Goal: Task Accomplishment & Management: Use online tool/utility

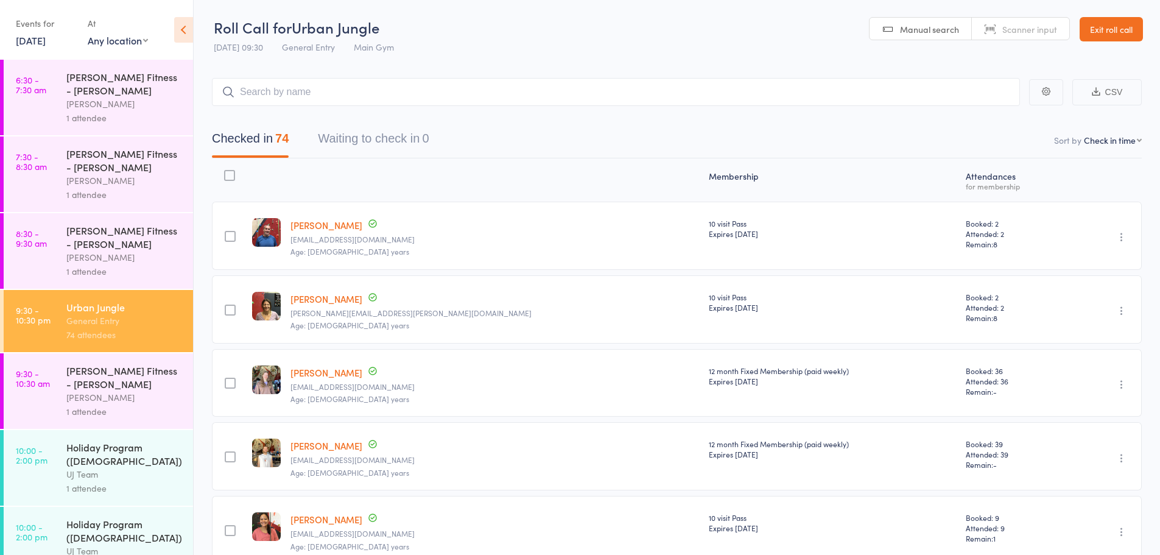
select select "4"
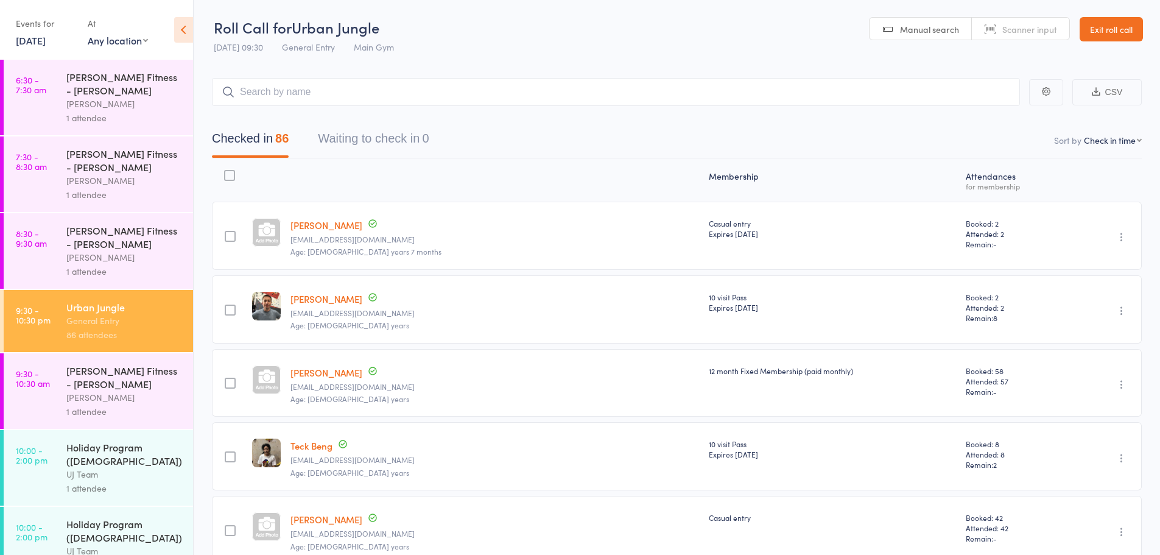
click at [1130, 234] on div "Undo check-in Send message Add Note Add Task Add Flag Remove Mark absent" at bounding box center [1104, 235] width 74 height 68
click at [1122, 234] on icon "button" at bounding box center [1121, 237] width 12 height 12
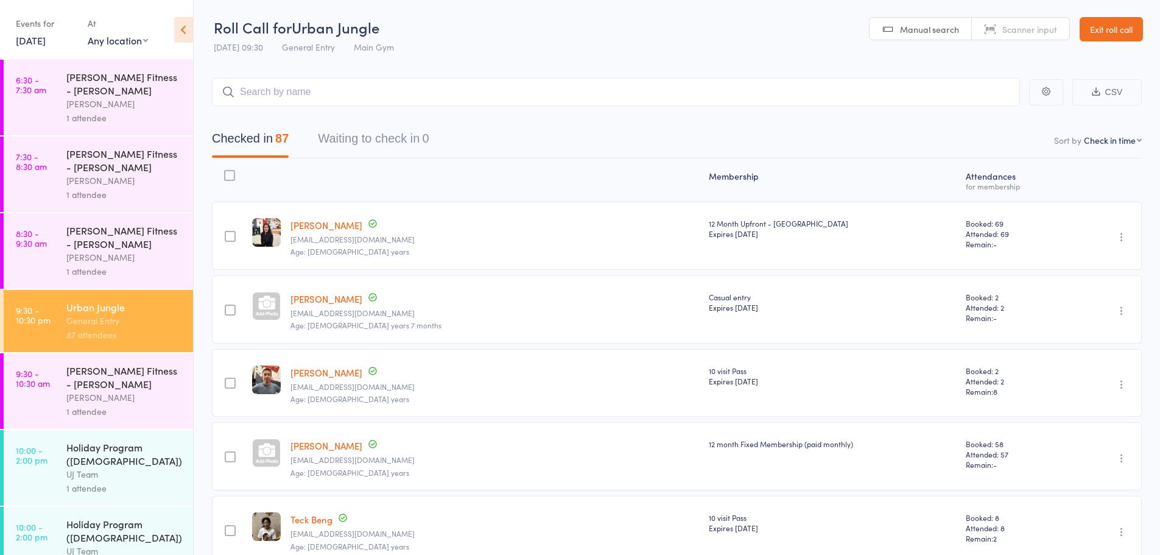
click at [1122, 312] on icon "button" at bounding box center [1121, 310] width 12 height 12
drag, startPoint x: 1094, startPoint y: 418, endPoint x: 644, endPoint y: 40, distance: 588.0
click at [1094, 418] on li "Remove" at bounding box center [1078, 416] width 100 height 16
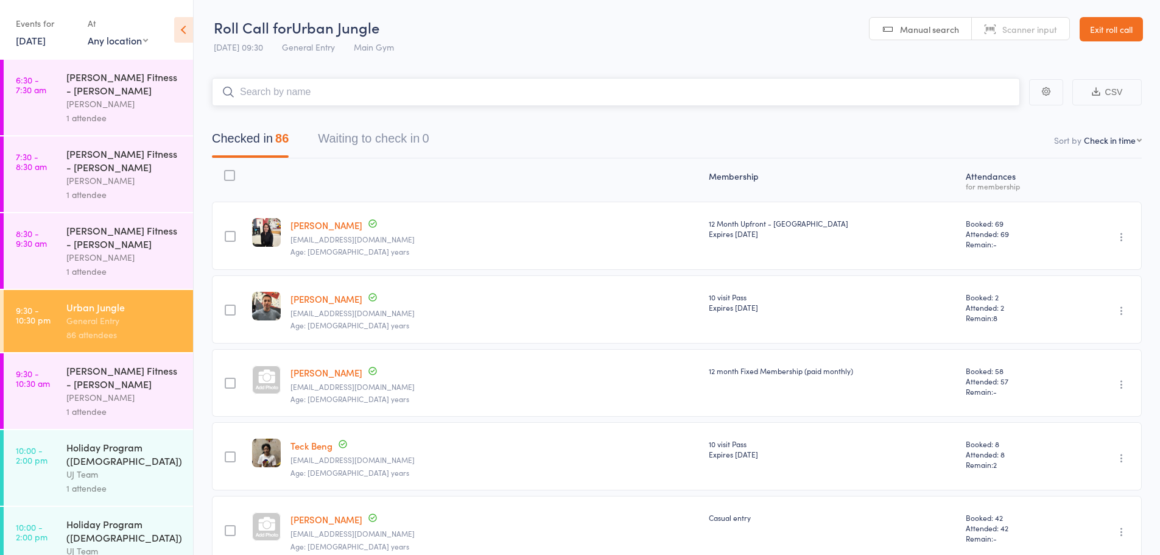
paste input "[PERSON_NAME] [PERSON_NAME] [PERSON_NAME] [PERSON_NAME]"
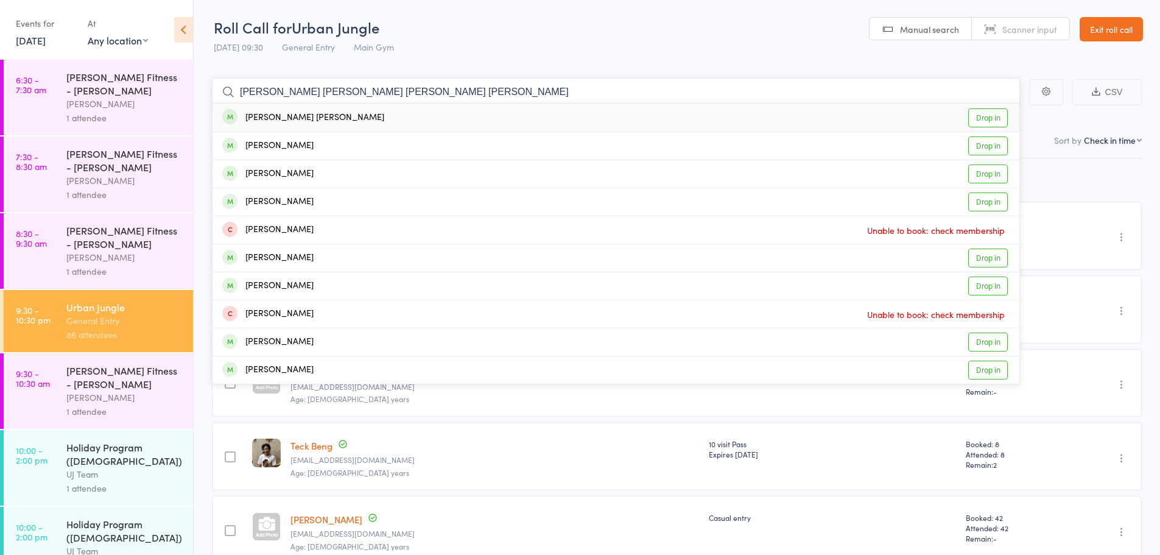
type input "[PERSON_NAME] [PERSON_NAME] [PERSON_NAME] [PERSON_NAME]"
click at [299, 111] on div "[PERSON_NAME] [PERSON_NAME]" at bounding box center [303, 118] width 162 height 14
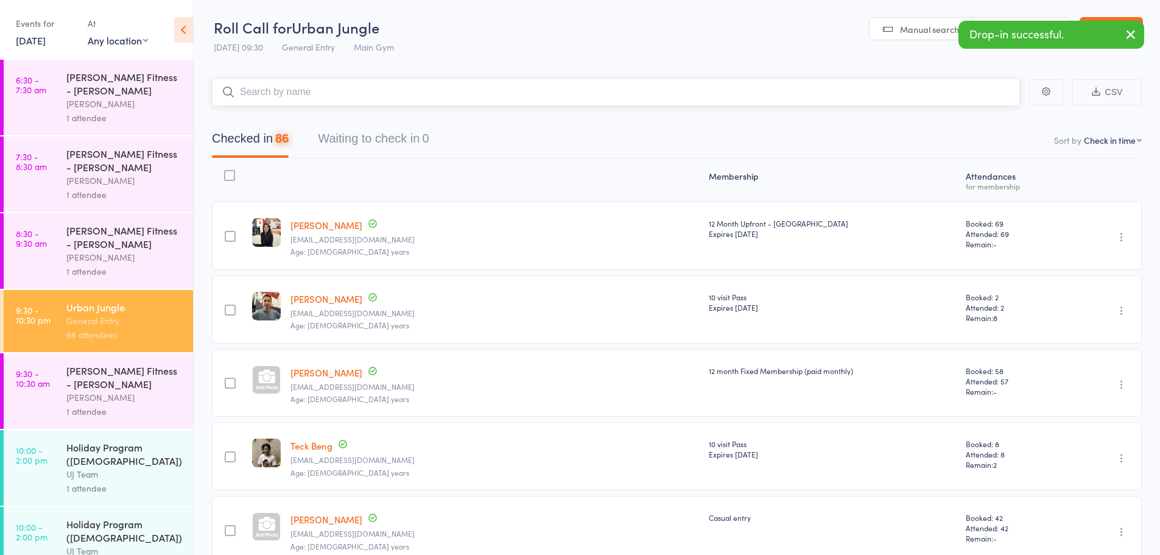
paste input "[PERSON_NAME] [PERSON_NAME] [PERSON_NAME] [PERSON_NAME]"
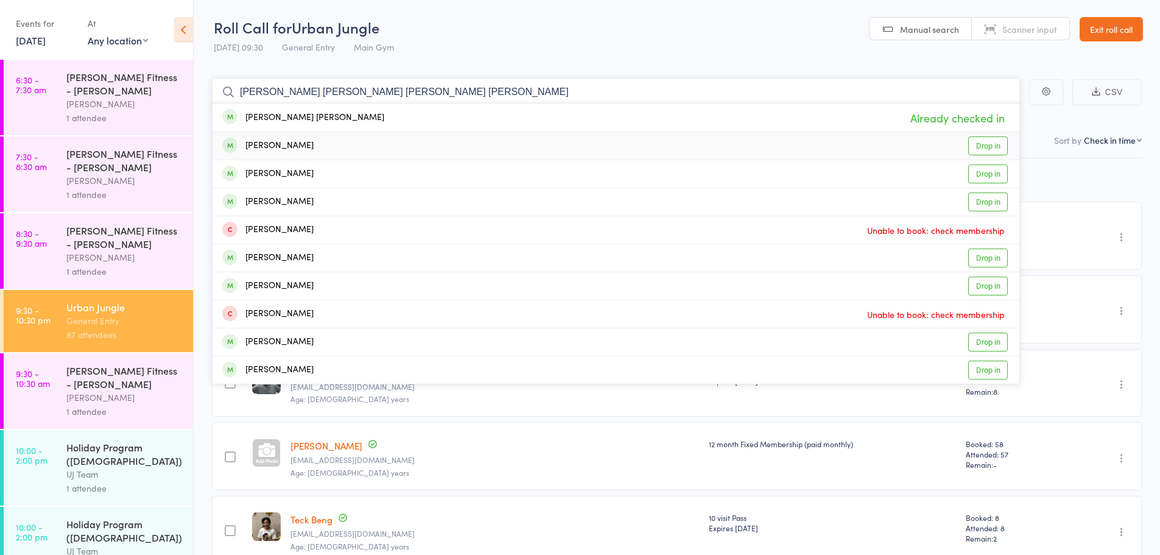
type input "[PERSON_NAME] [PERSON_NAME] [PERSON_NAME] [PERSON_NAME]"
click at [309, 146] on div "Michael Kunda Drop in" at bounding box center [615, 145] width 807 height 27
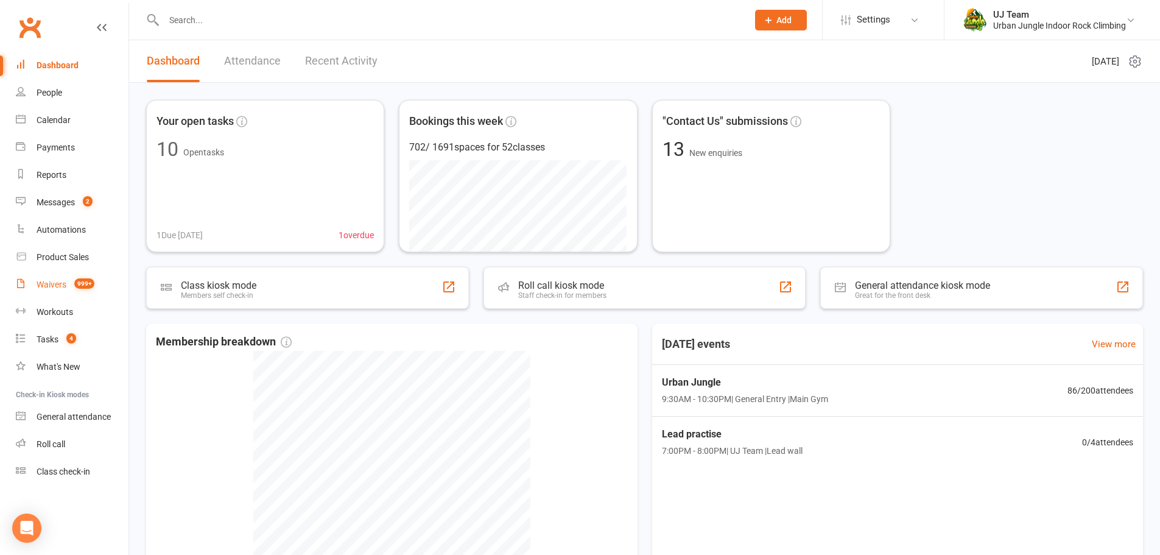
click at [51, 277] on link "Waivers 999+" at bounding box center [72, 284] width 113 height 27
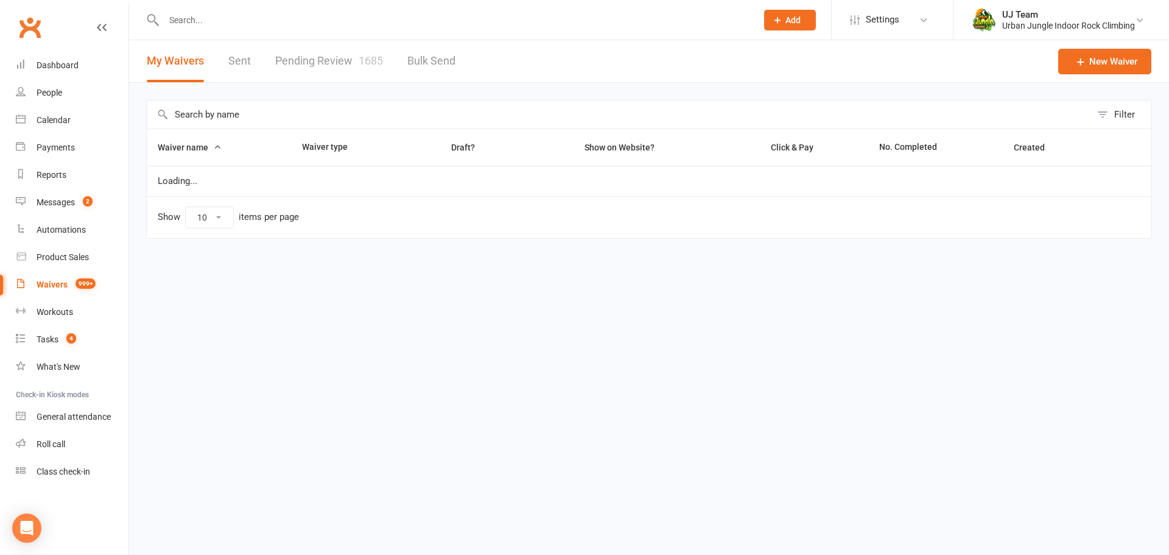
click at [303, 12] on input "text" at bounding box center [454, 20] width 588 height 17
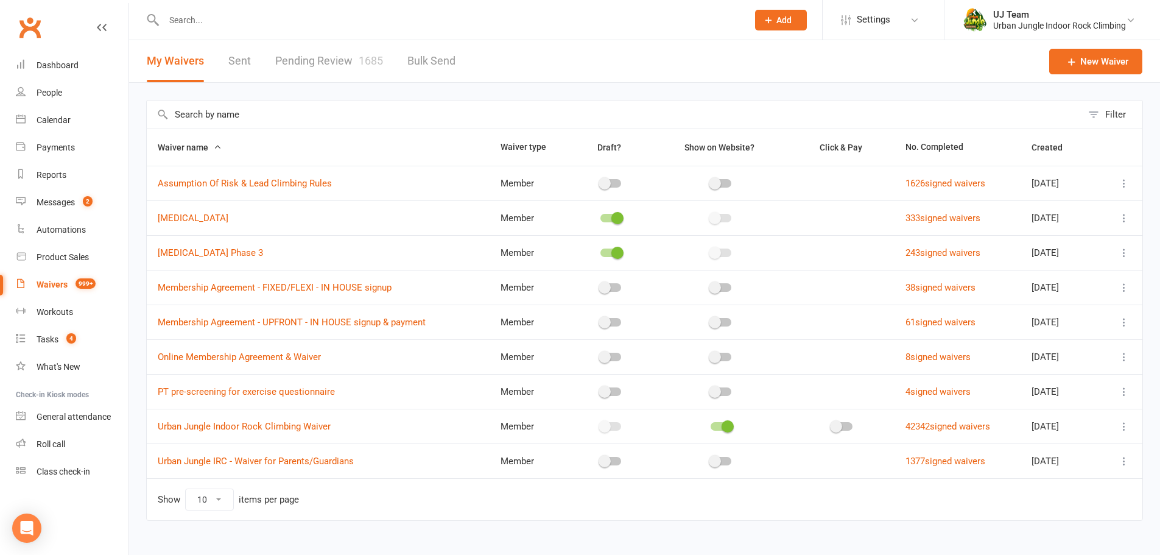
click at [320, 54] on link "Pending Review 1685" at bounding box center [329, 61] width 108 height 42
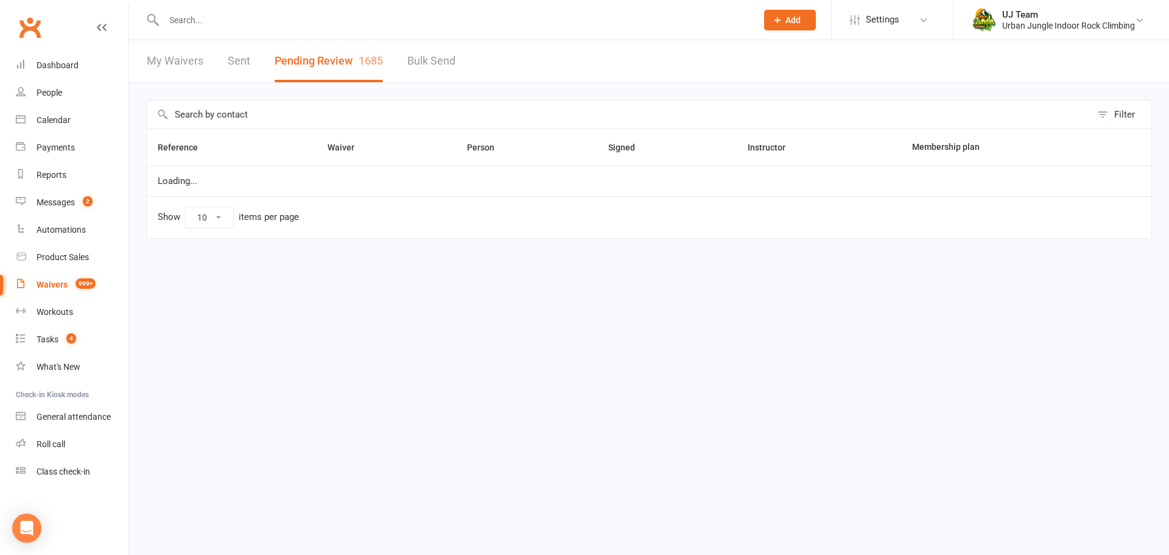
select select "25"
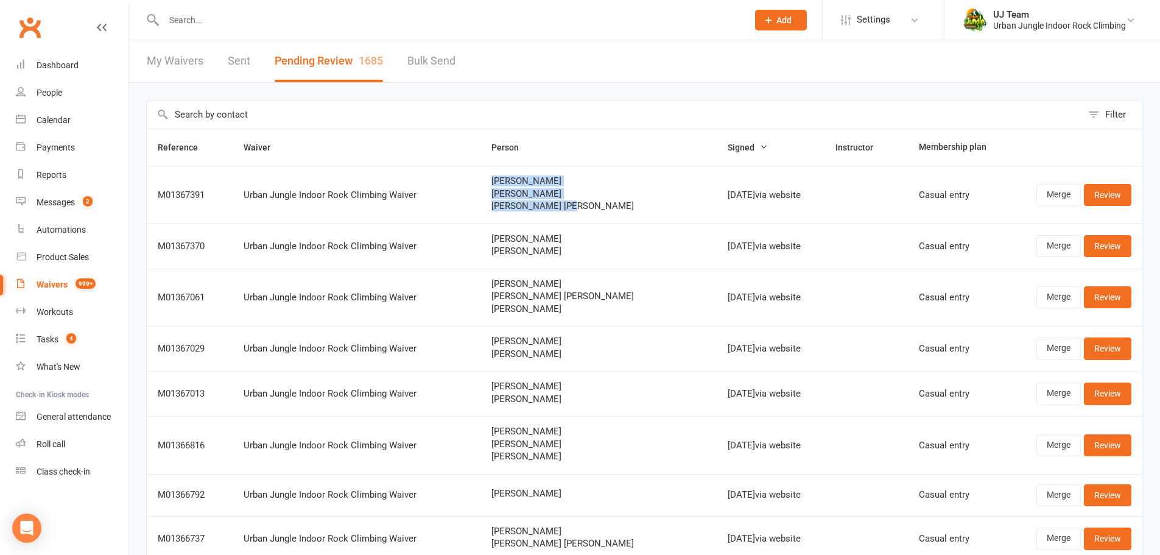
drag, startPoint x: 636, startPoint y: 212, endPoint x: 505, endPoint y: 167, distance: 139.0
click at [505, 167] on tr "M01367391 Urban Jungle Indoor Rock Climbing Waiver [PERSON_NAME] [PERSON_NAME] …" at bounding box center [644, 195] width 995 height 58
copy tr "[PERSON_NAME] [PERSON_NAME] [PERSON_NAME] [PERSON_NAME]"
click at [1119, 186] on link "Review" at bounding box center [1107, 195] width 47 height 22
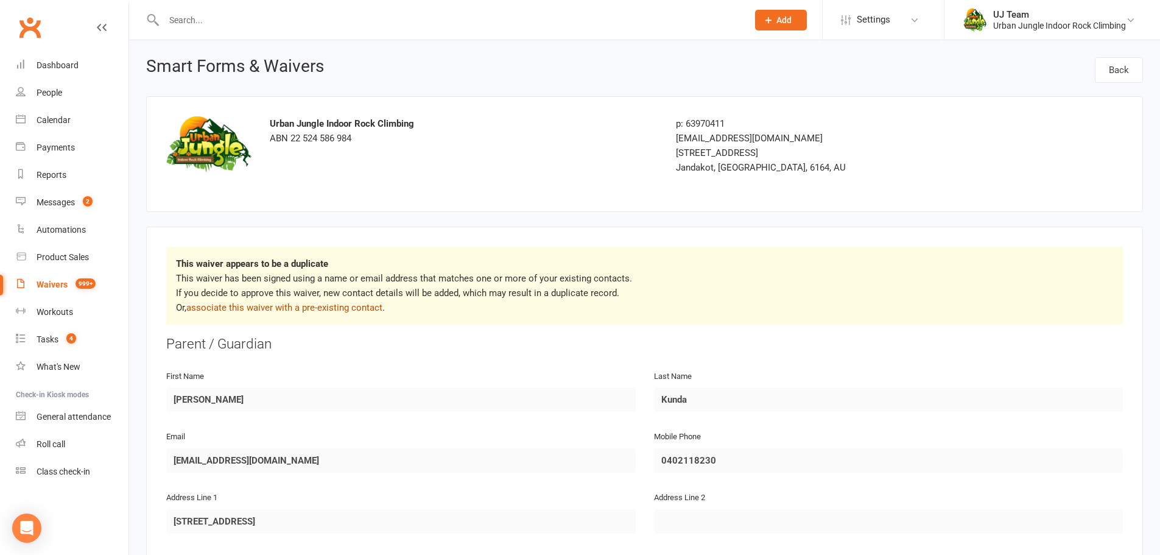
click at [295, 311] on link "associate this waiver with a pre-existing contact" at bounding box center [284, 307] width 196 height 11
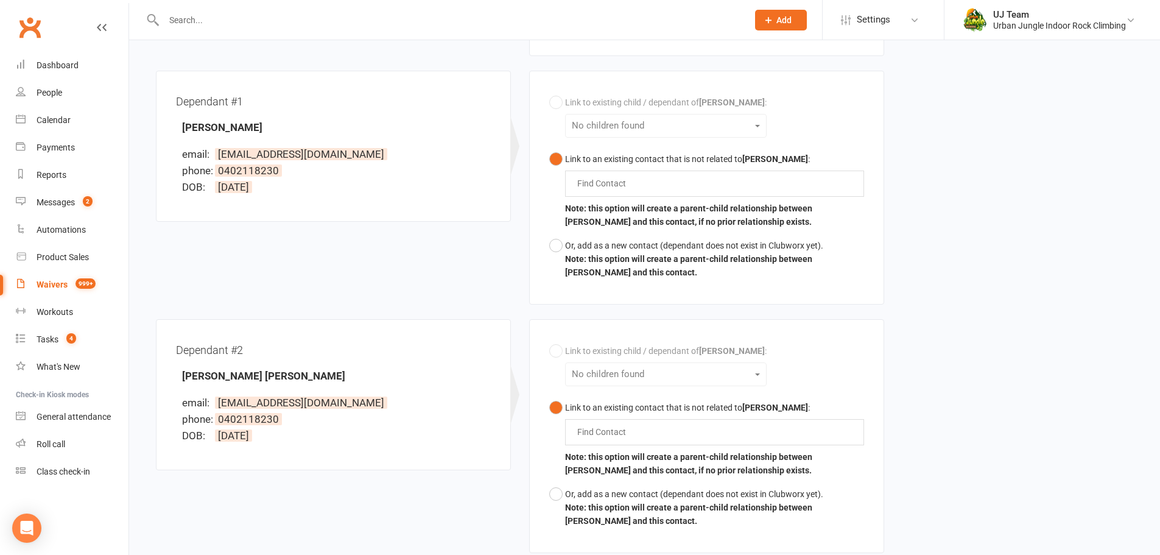
scroll to position [443, 0]
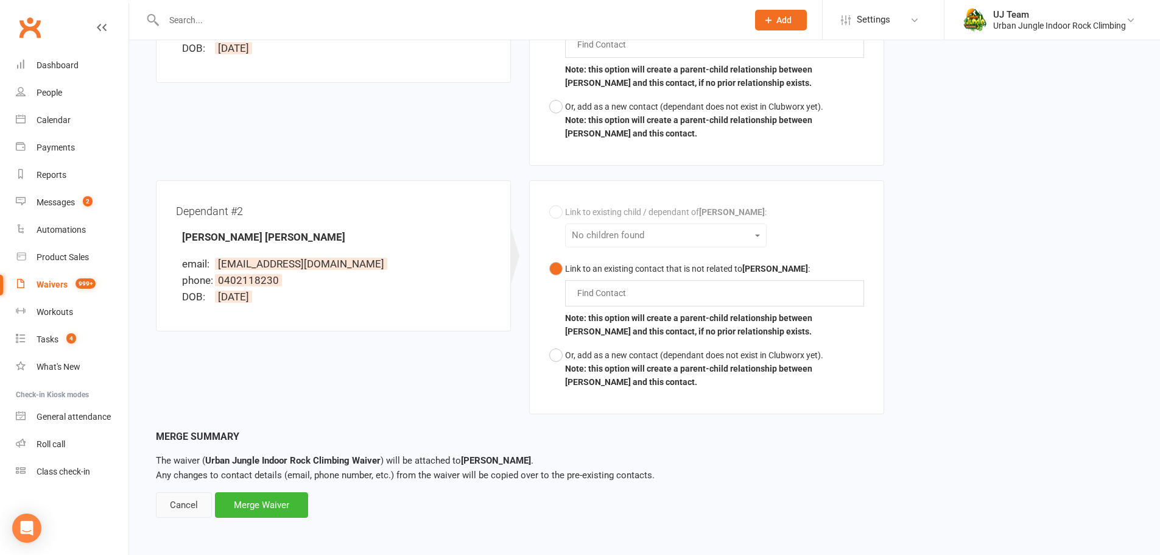
click at [184, 507] on div "Cancel" at bounding box center [184, 505] width 56 height 26
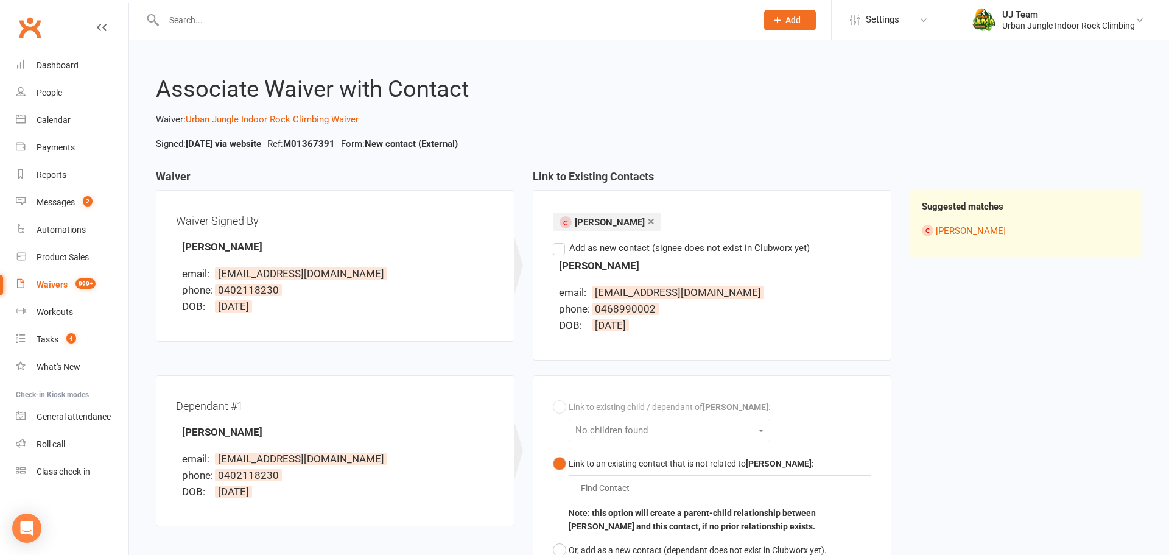
select select "25"
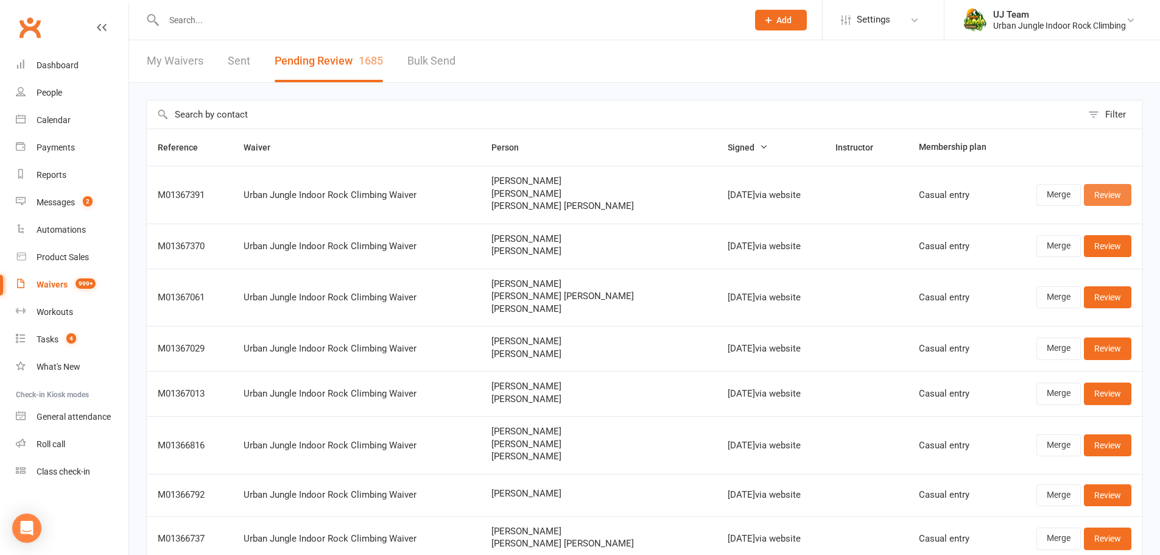
click at [1115, 196] on link "Review" at bounding box center [1107, 195] width 47 height 22
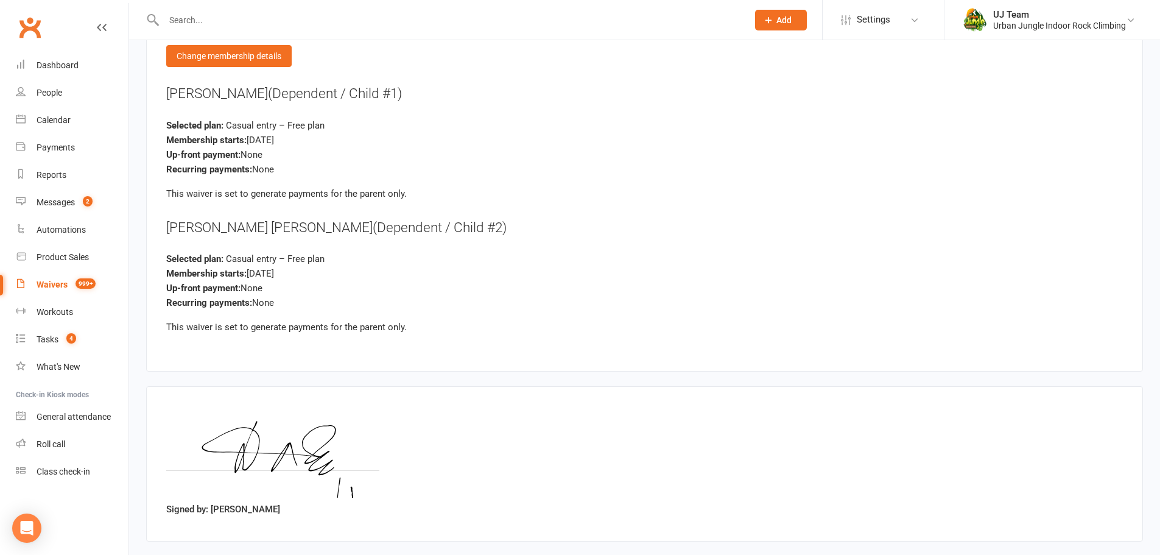
scroll to position [1970, 0]
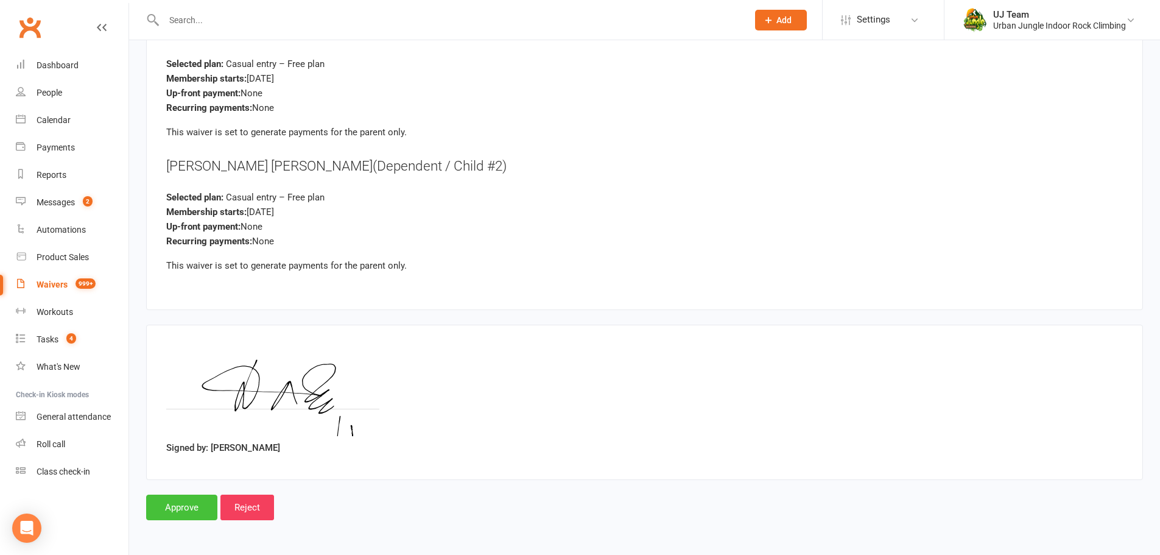
click at [202, 497] on input "Approve" at bounding box center [181, 507] width 71 height 26
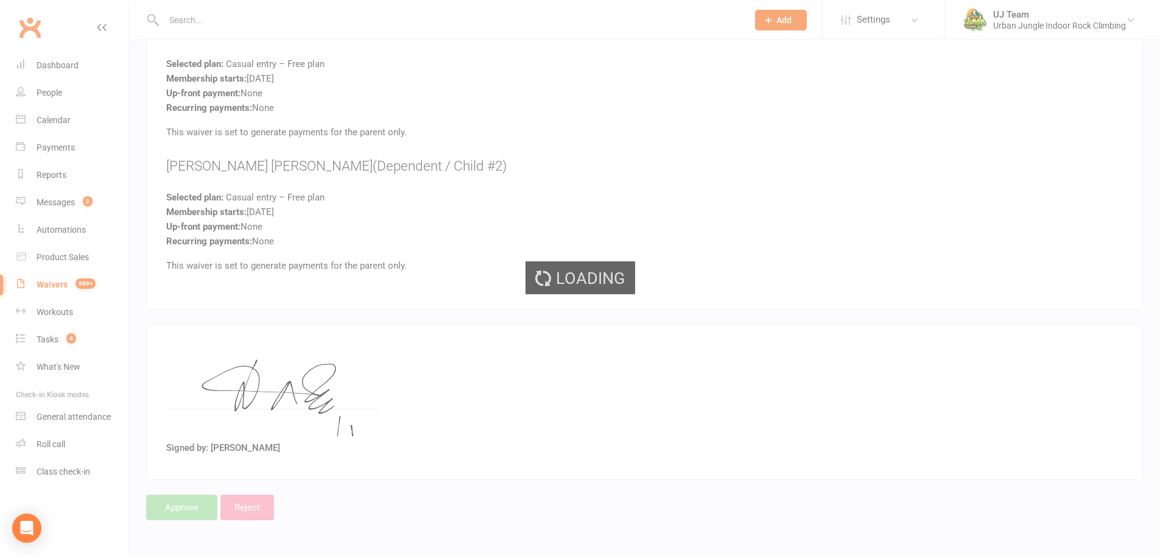
select select "25"
